Goal: Complete application form: Complete application form

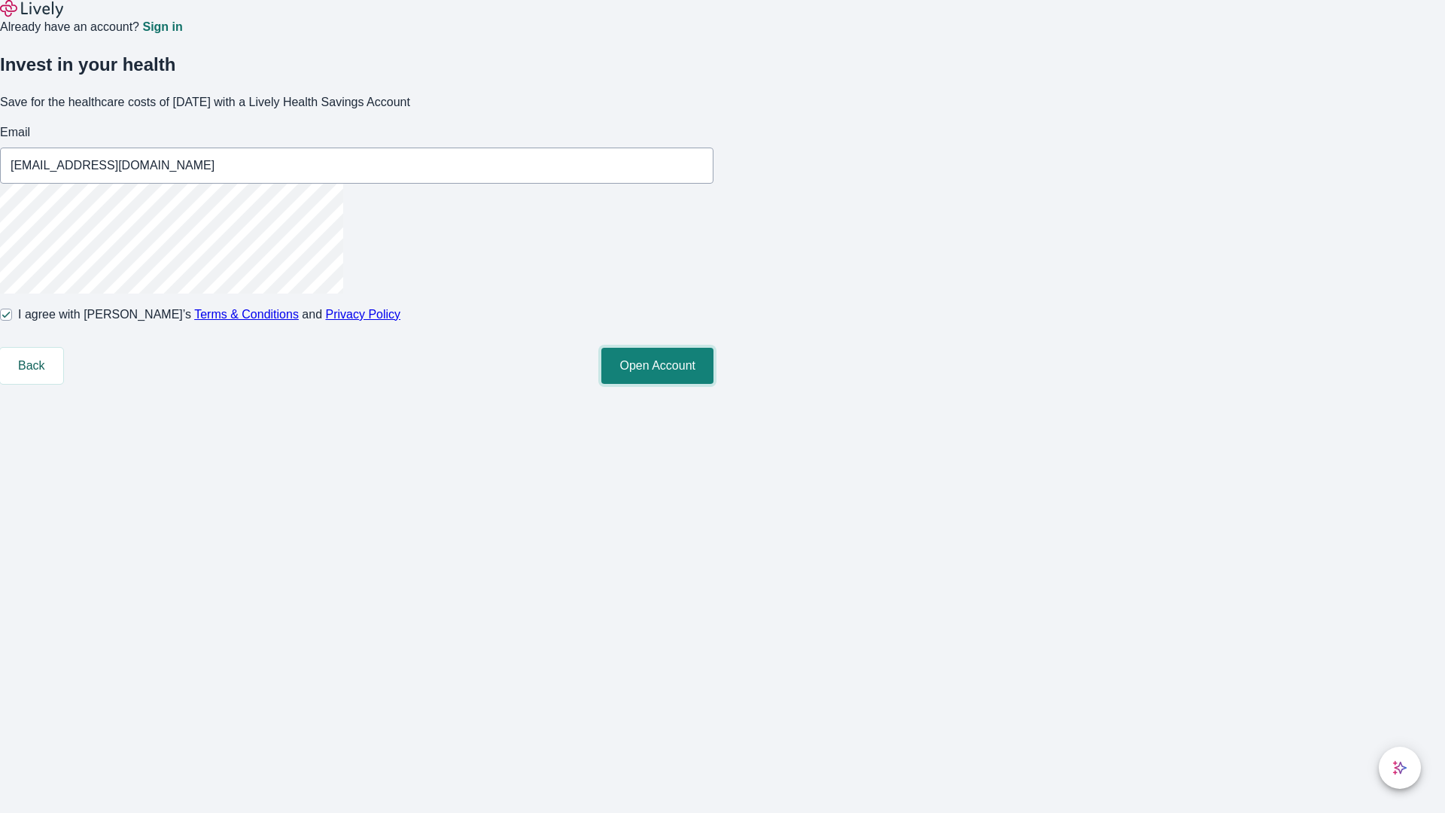
click at [713, 384] on button "Open Account" at bounding box center [657, 366] width 112 height 36
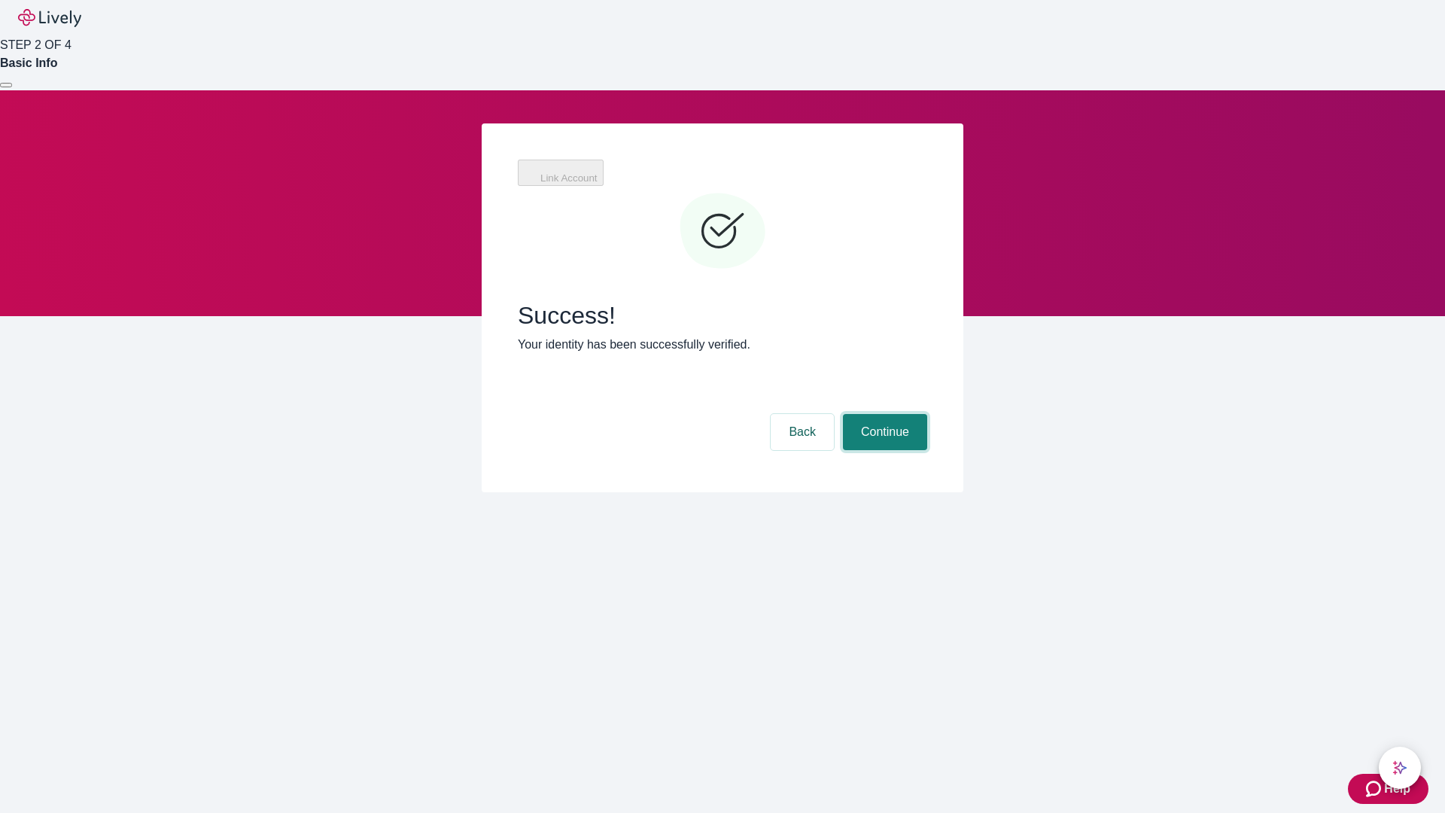
click at [883, 414] on button "Continue" at bounding box center [885, 432] width 84 height 36
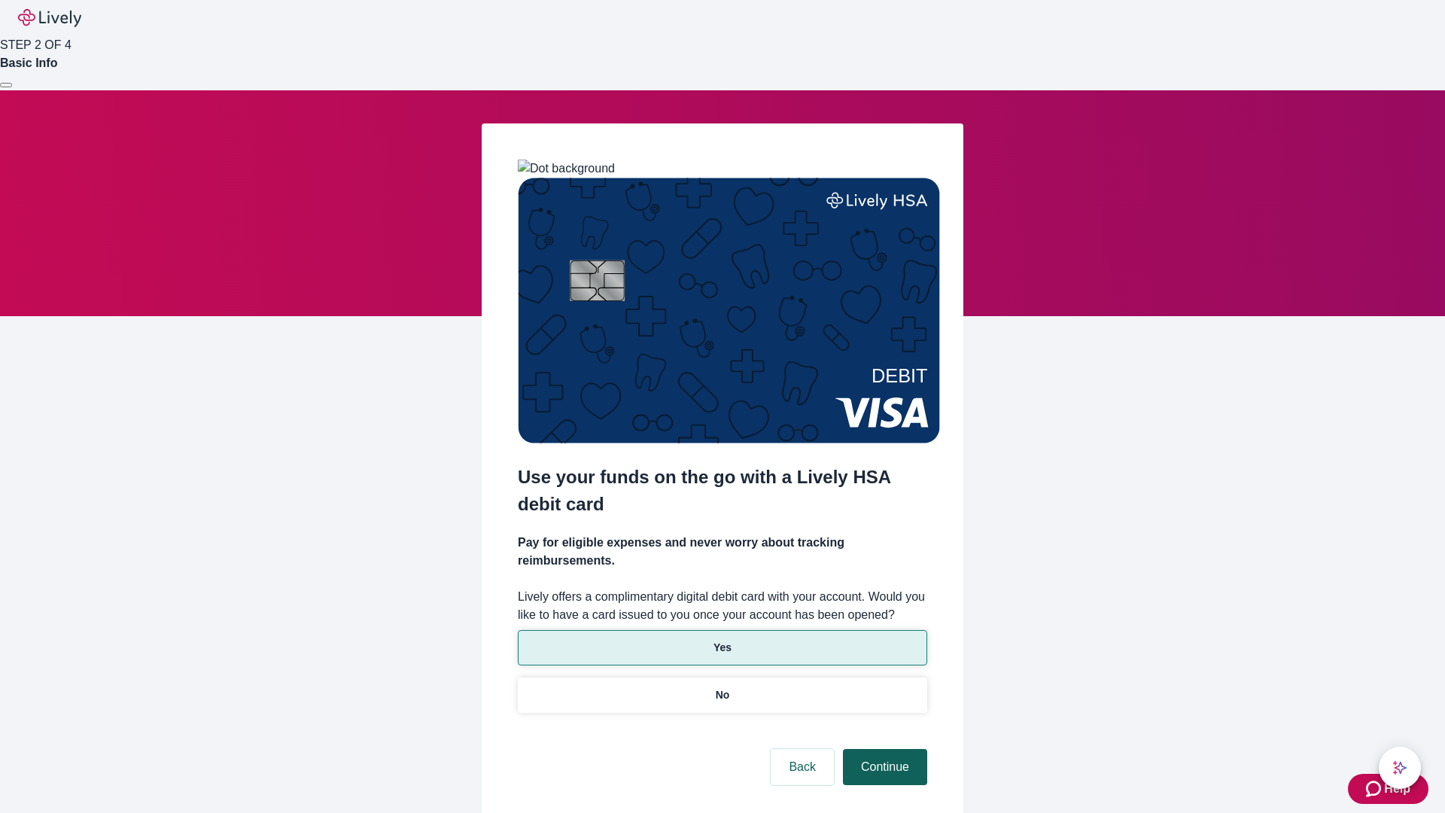
click at [722, 687] on p "No" at bounding box center [723, 695] width 14 height 16
click at [883, 749] on button "Continue" at bounding box center [885, 767] width 84 height 36
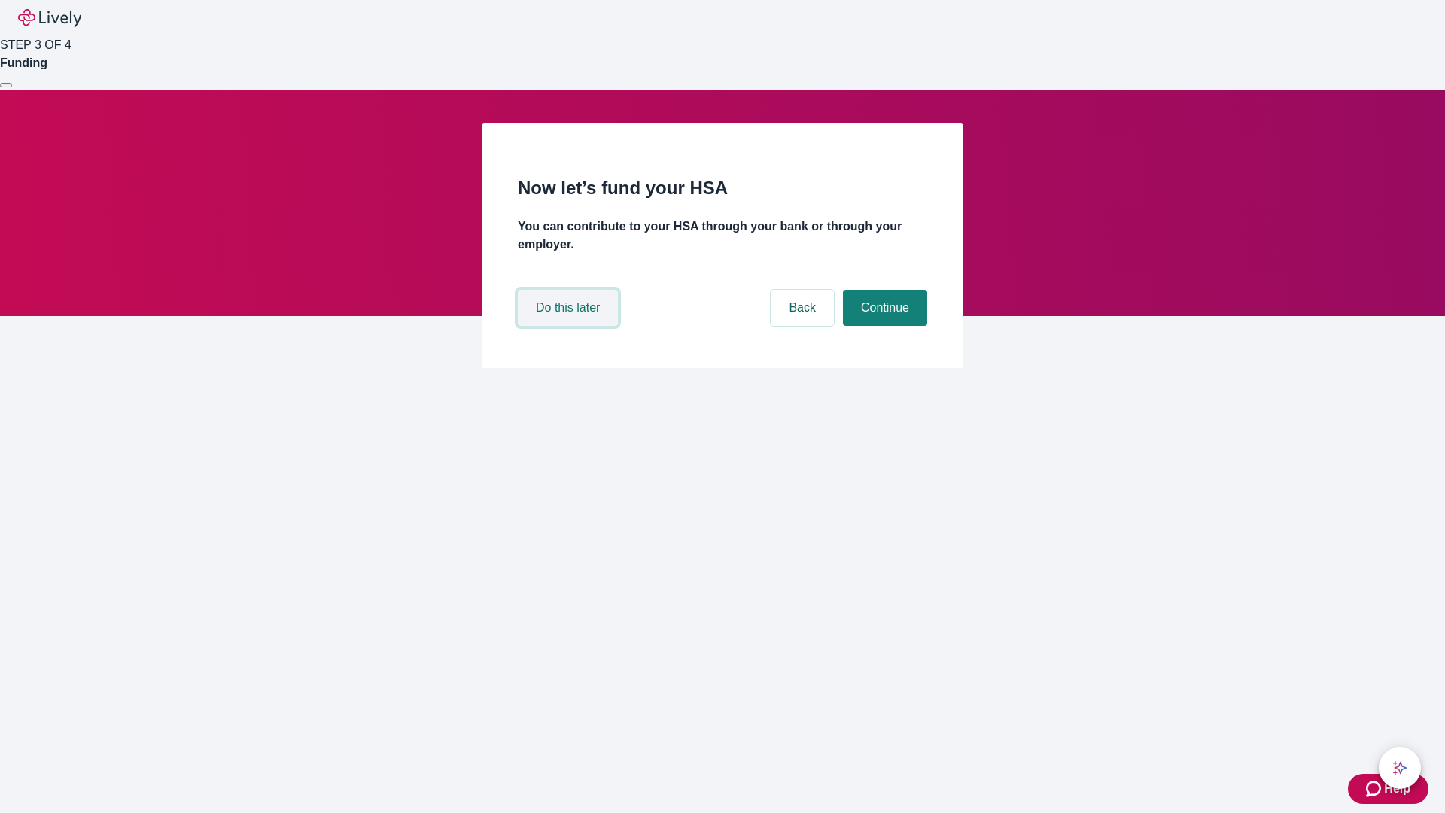
click at [570, 326] on button "Do this later" at bounding box center [568, 308] width 100 height 36
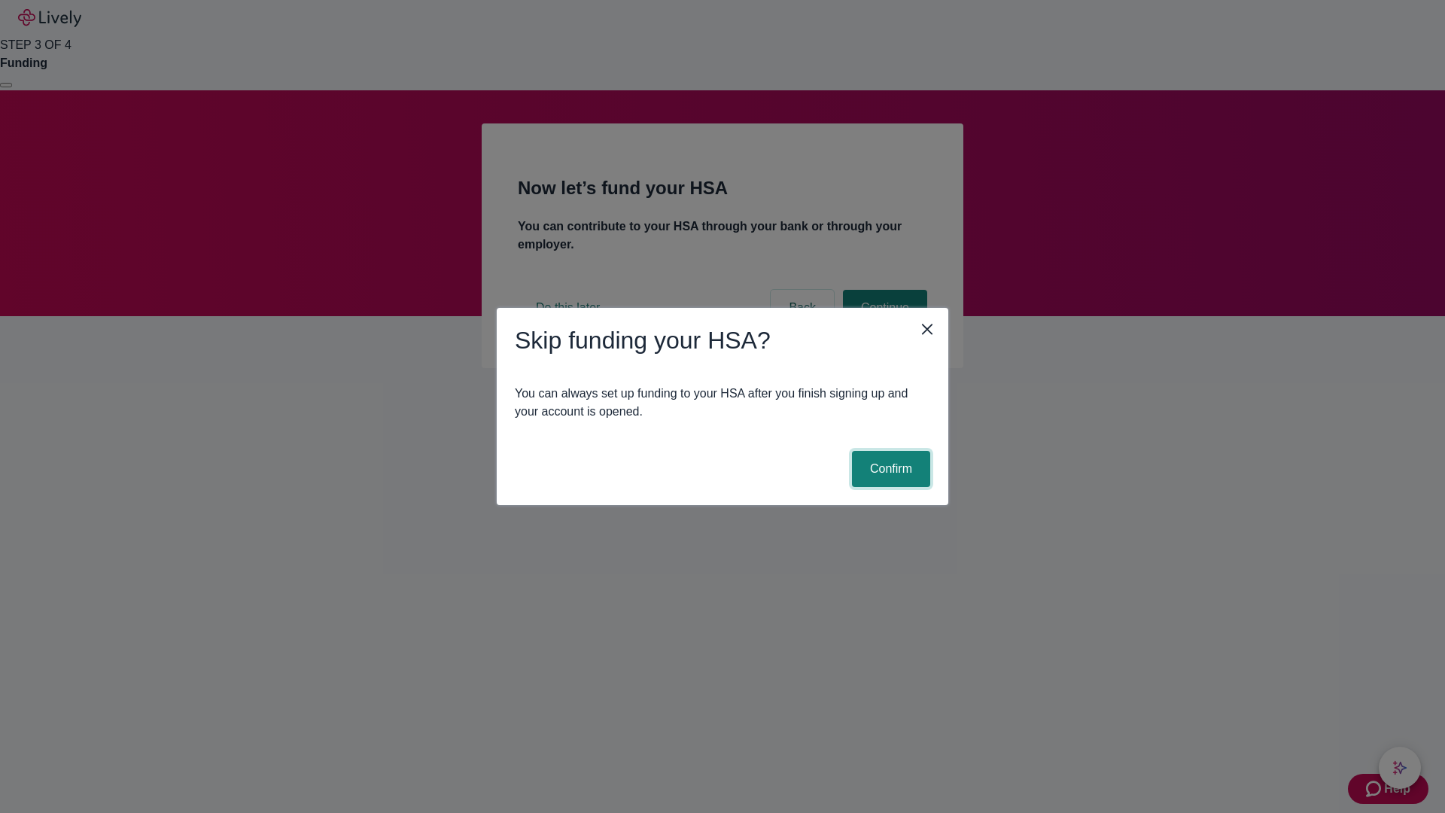
click at [889, 469] on button "Confirm" at bounding box center [891, 469] width 78 height 36
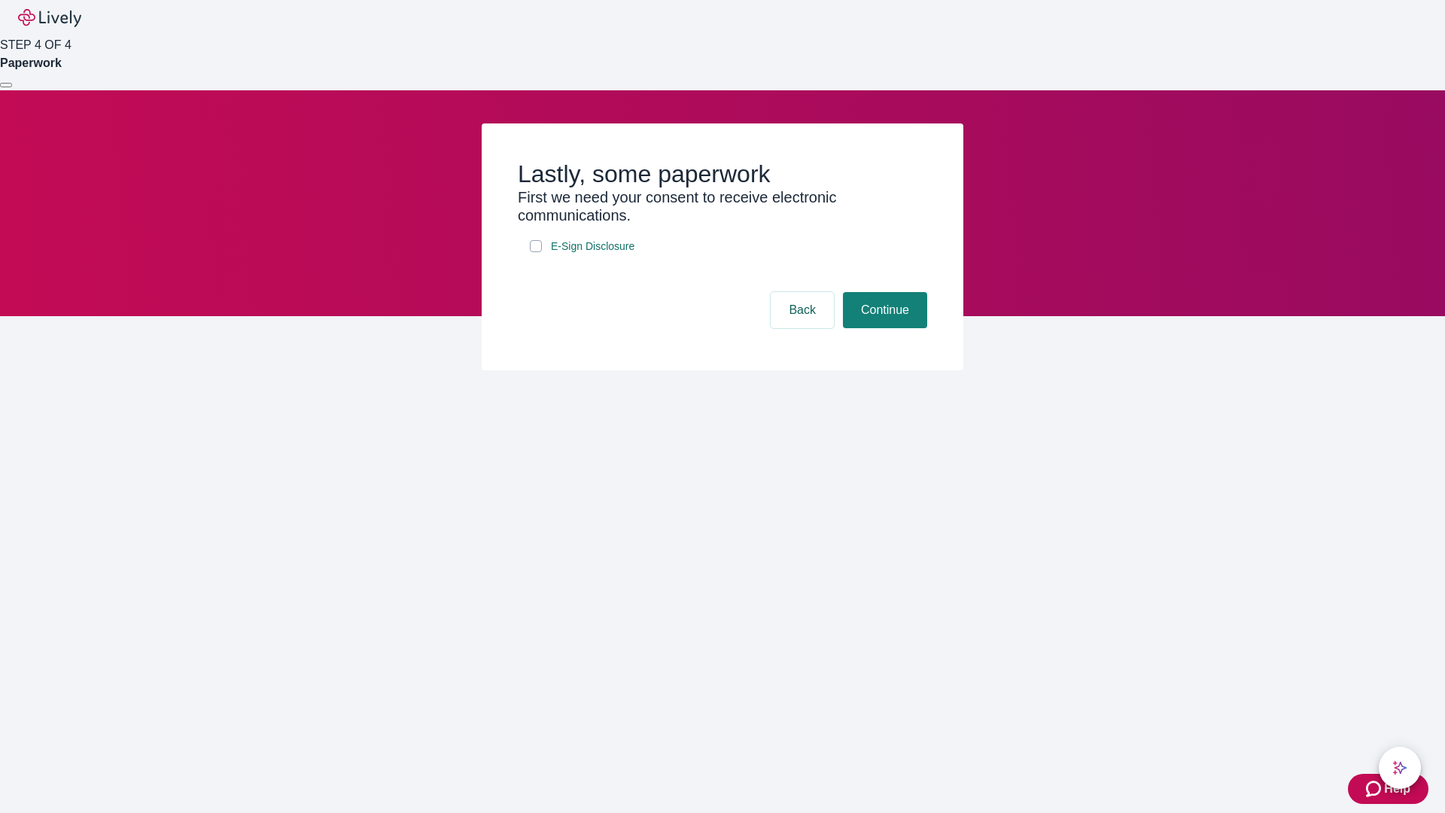
click at [536, 252] on input "E-Sign Disclosure" at bounding box center [536, 246] width 12 height 12
checkbox input "true"
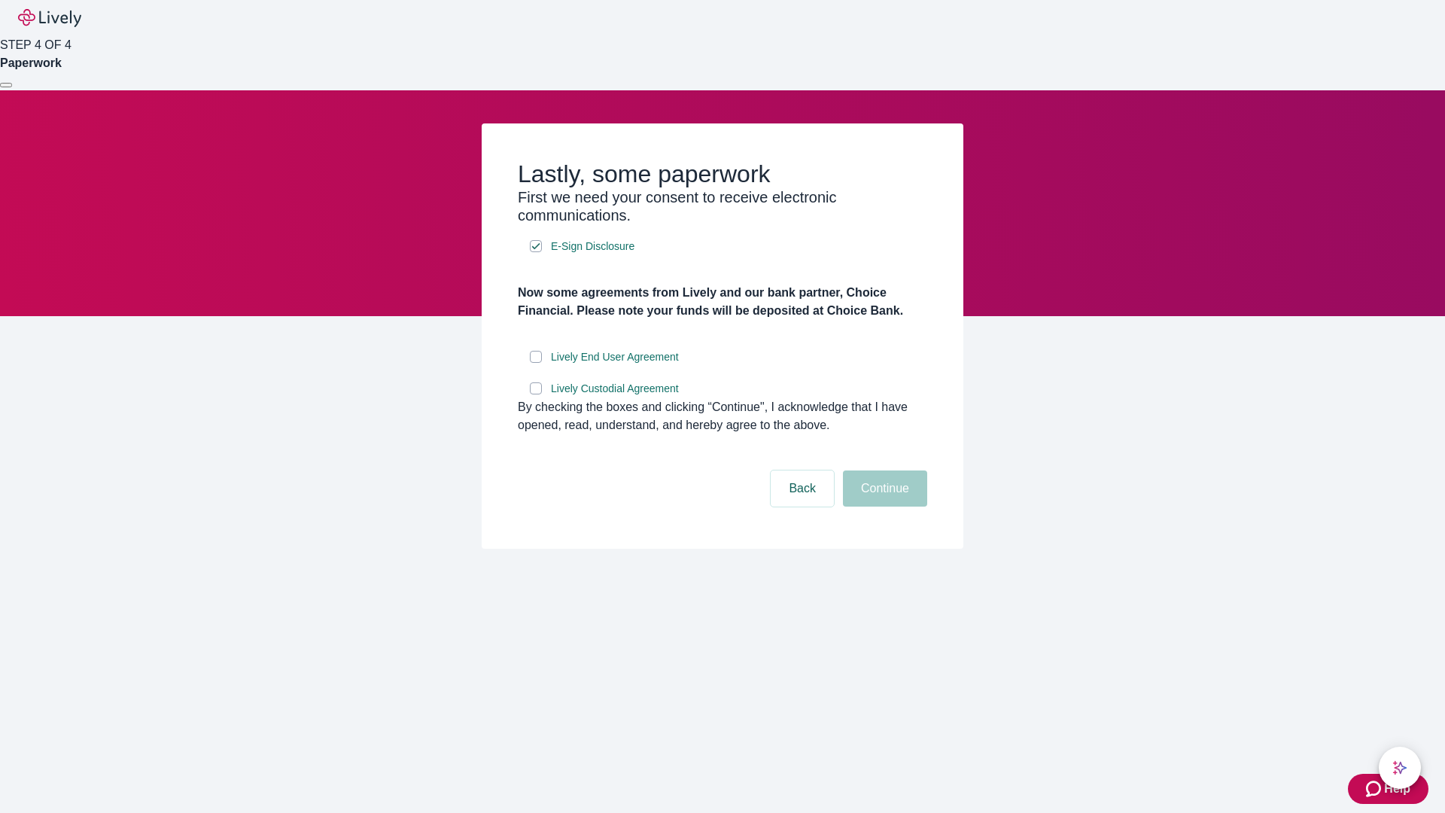
click at [536, 363] on input "Lively End User Agreement" at bounding box center [536, 357] width 12 height 12
checkbox input "true"
click at [536, 394] on input "Lively Custodial Agreement" at bounding box center [536, 388] width 12 height 12
checkbox input "true"
click at [883, 506] on button "Continue" at bounding box center [885, 488] width 84 height 36
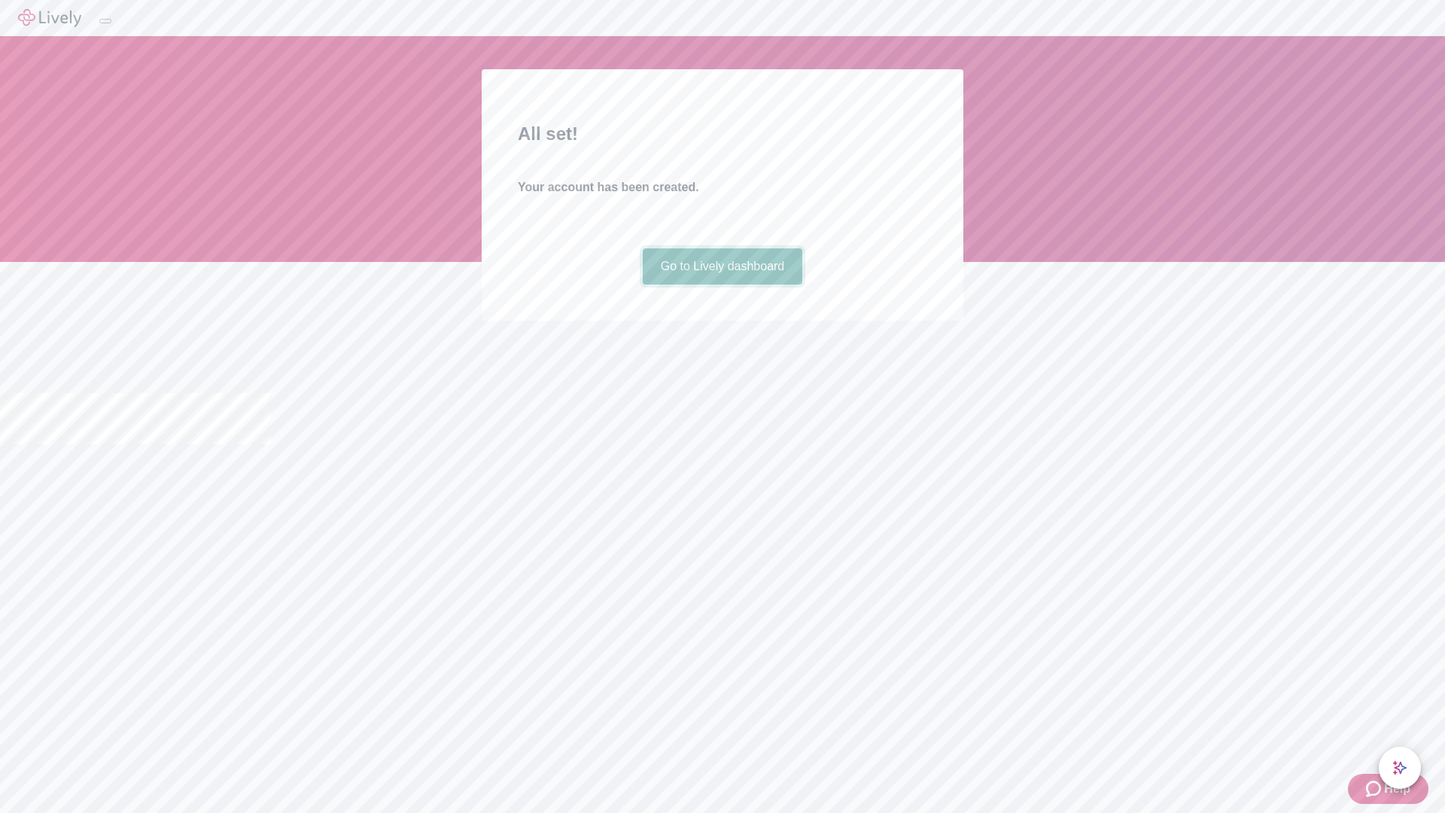
click at [722, 284] on link "Go to Lively dashboard" at bounding box center [723, 266] width 160 height 36
